Goal: Task Accomplishment & Management: Manage account settings

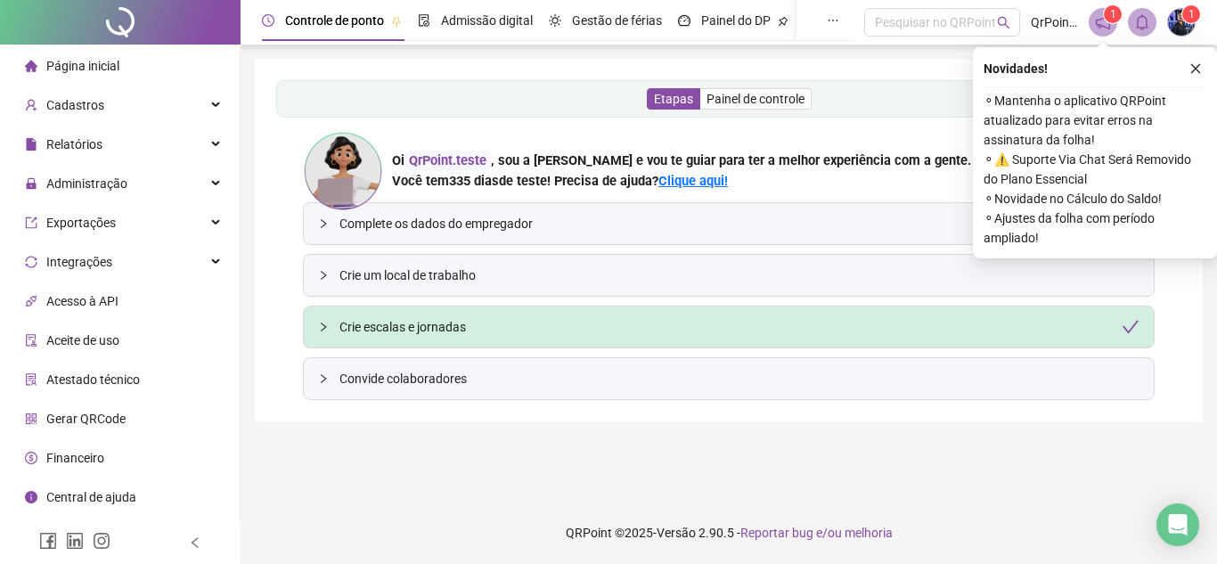
click at [1105, 29] on icon "notification" at bounding box center [1103, 22] width 16 height 16
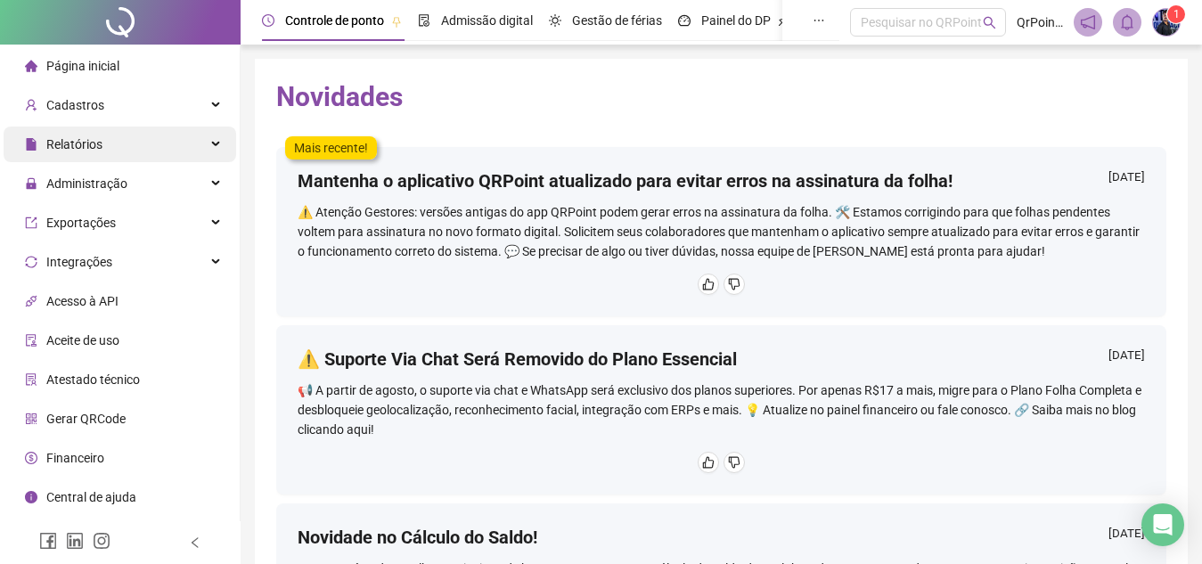
click at [134, 145] on div "Relatórios" at bounding box center [120, 145] width 233 height 36
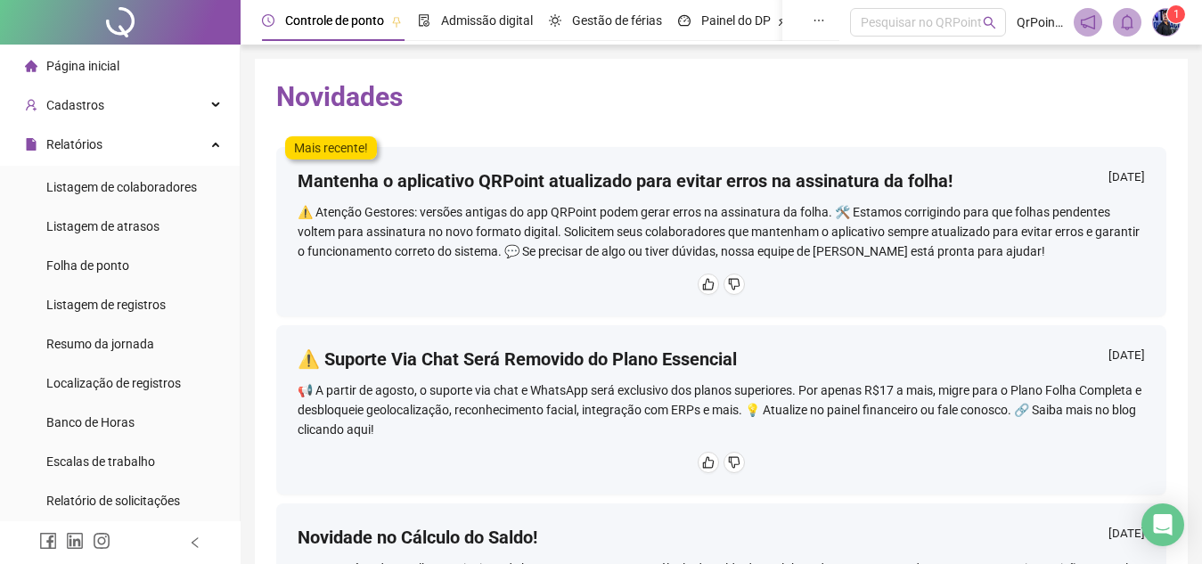
click at [139, 123] on ul "Página inicial Cadastros Relatórios Listagem de colaboradores Listagem de atras…" at bounding box center [120, 481] width 241 height 873
click at [141, 119] on div "Cadastros" at bounding box center [120, 105] width 233 height 36
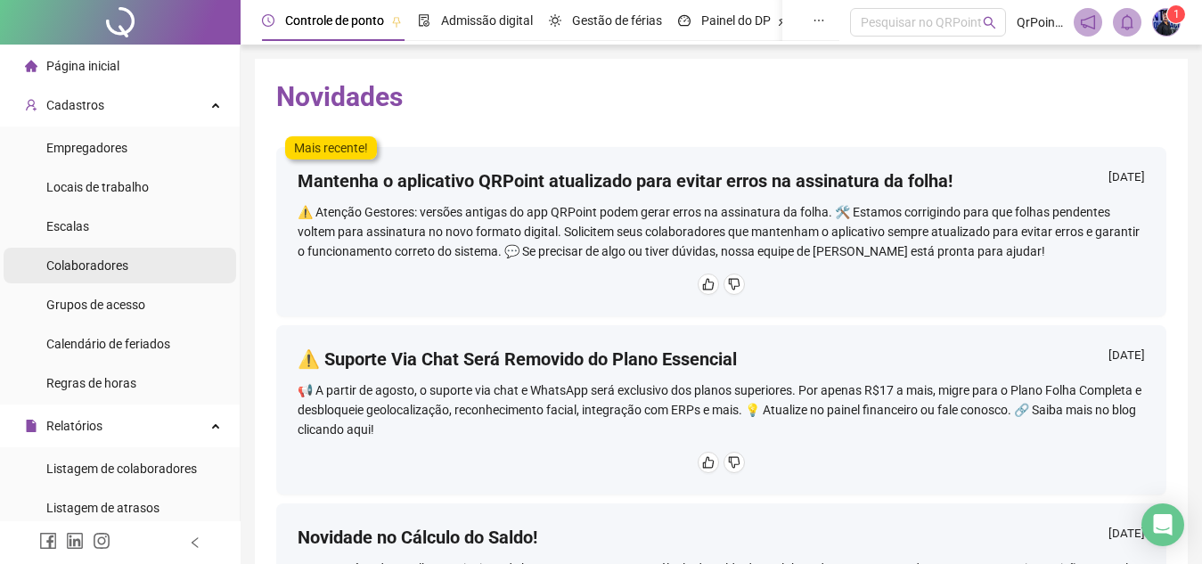
click at [139, 259] on li "Colaboradores" at bounding box center [120, 266] width 233 height 36
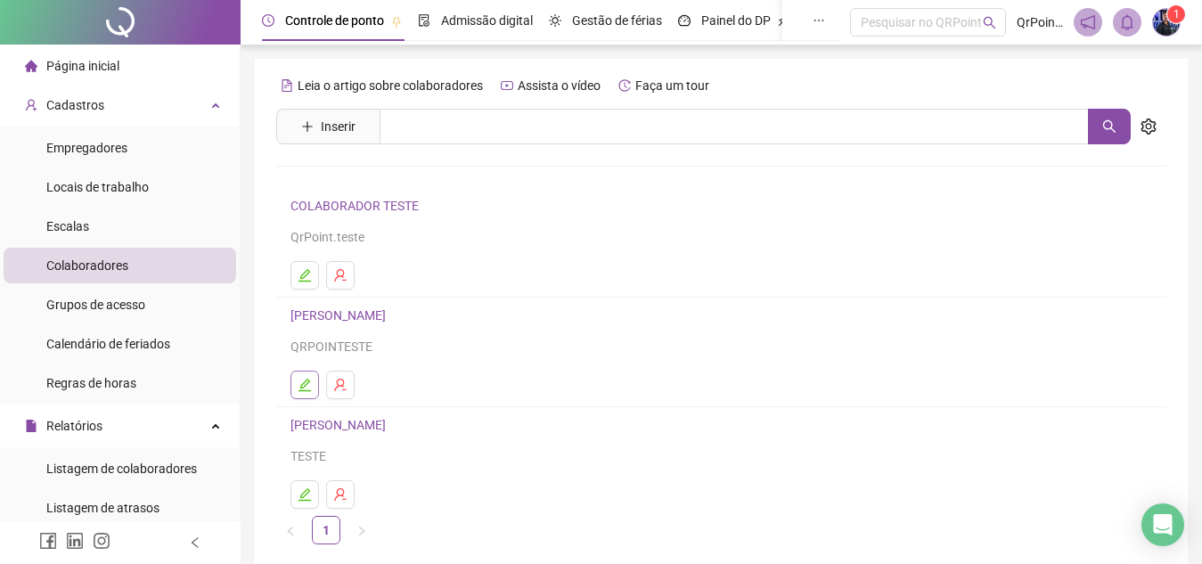
click at [302, 389] on icon "edit" at bounding box center [305, 385] width 14 height 14
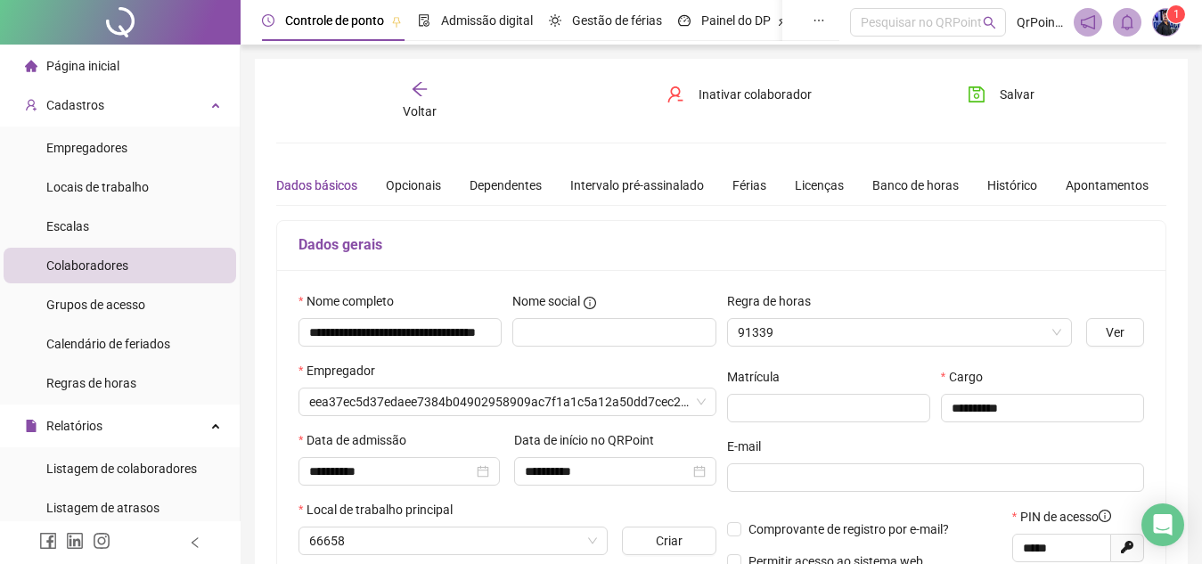
type input "**********"
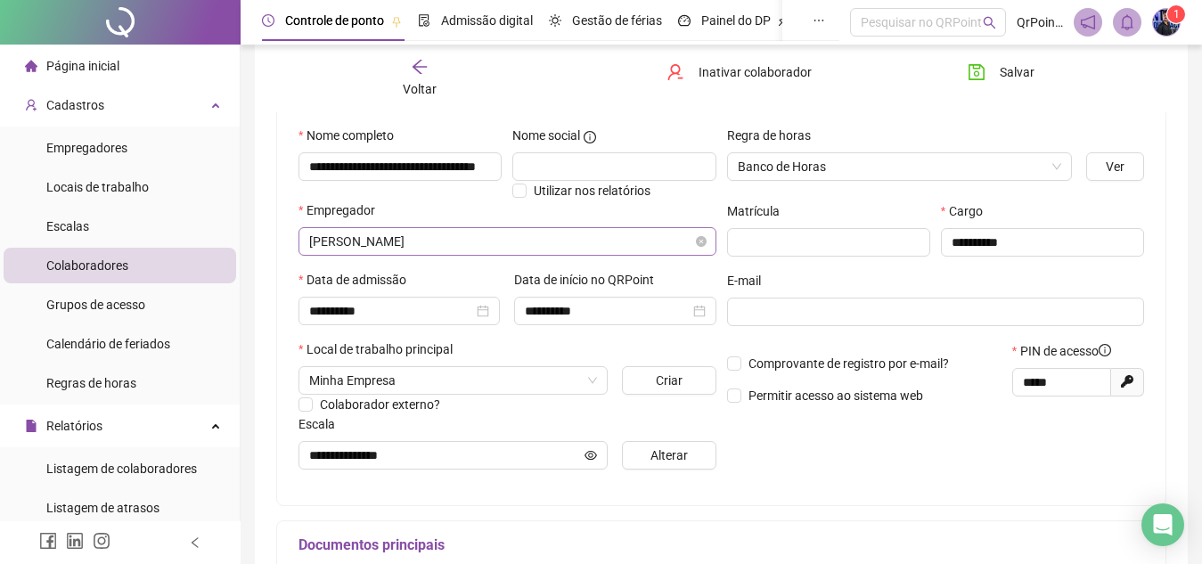
scroll to position [167, 0]
